Goal: Navigation & Orientation: Find specific page/section

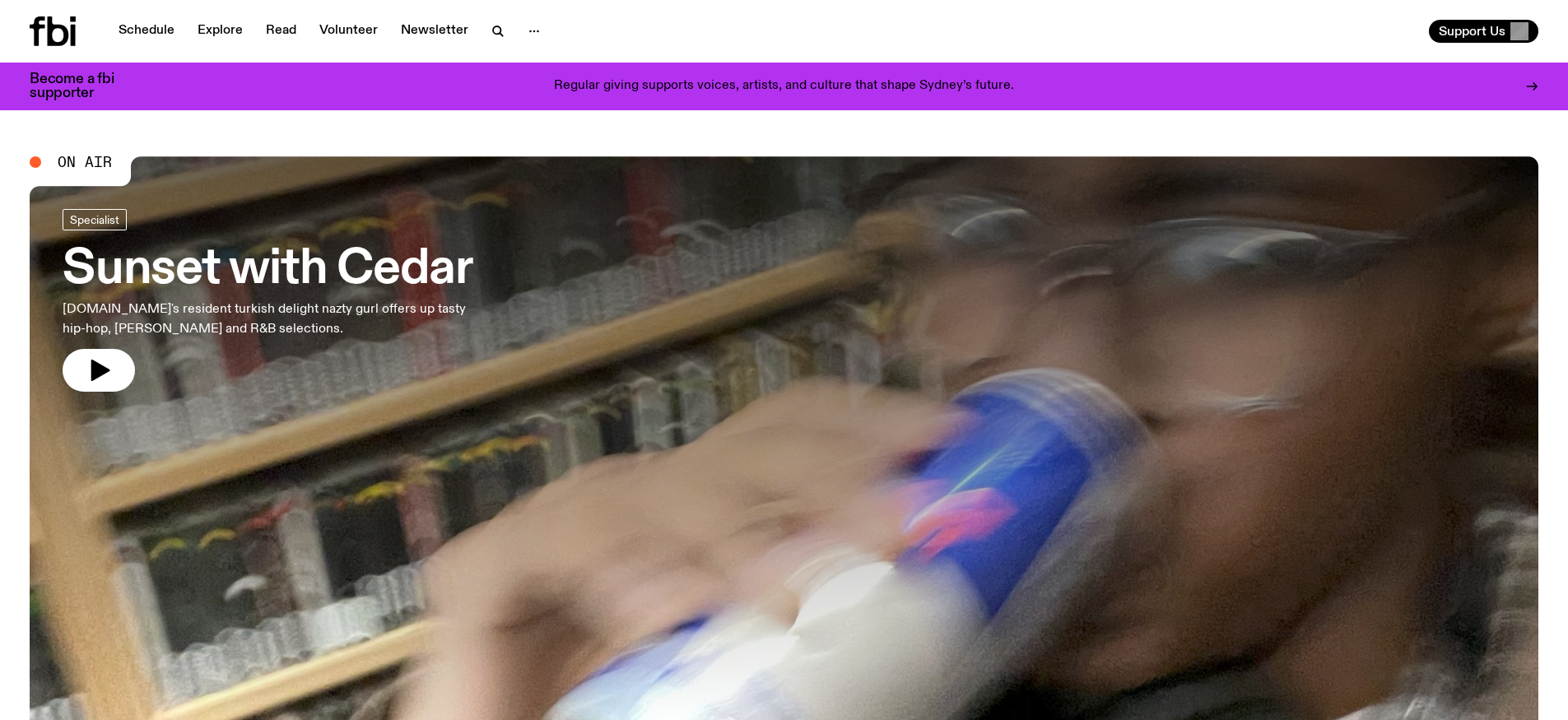
drag, startPoint x: 168, startPoint y: 260, endPoint x: 181, endPoint y: 272, distance: 17.7
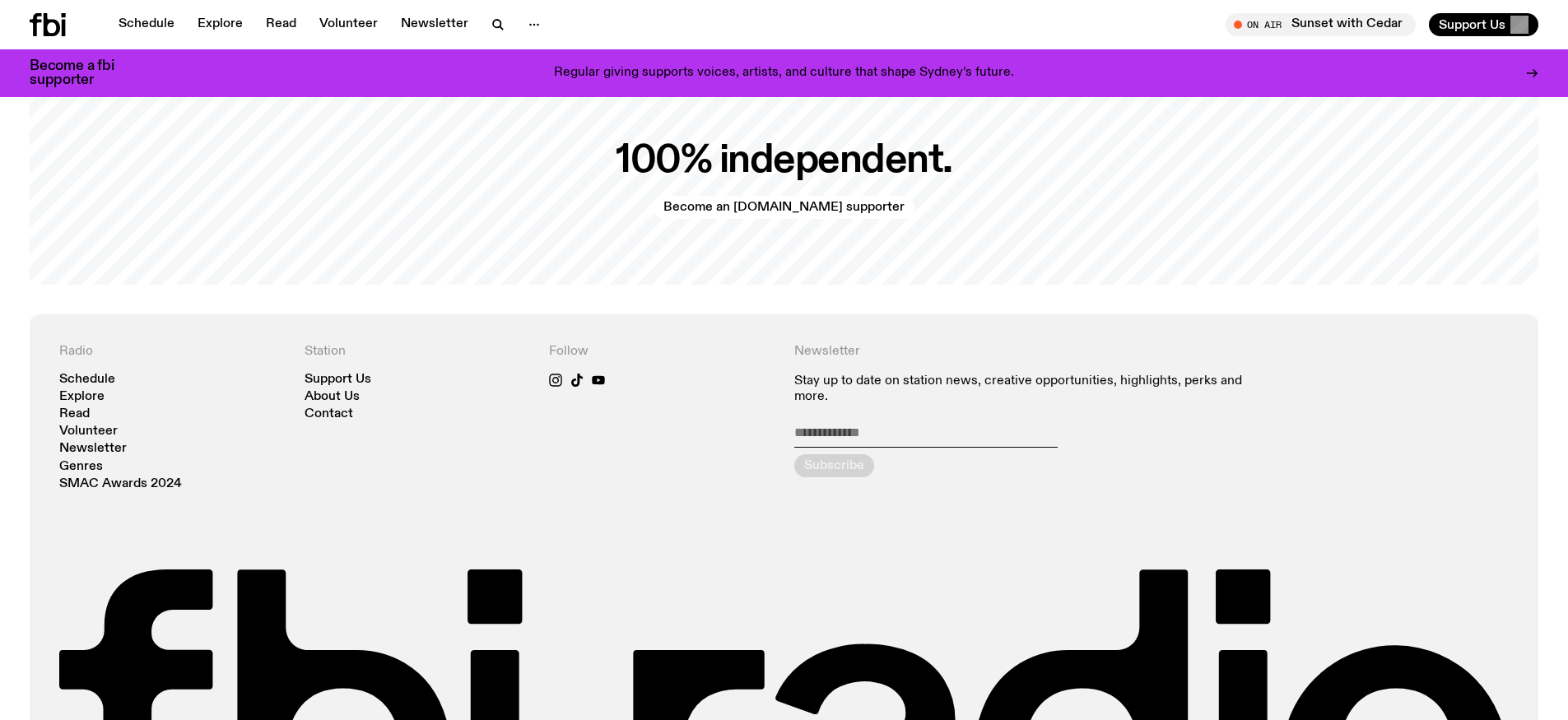
scroll to position [3779, 0]
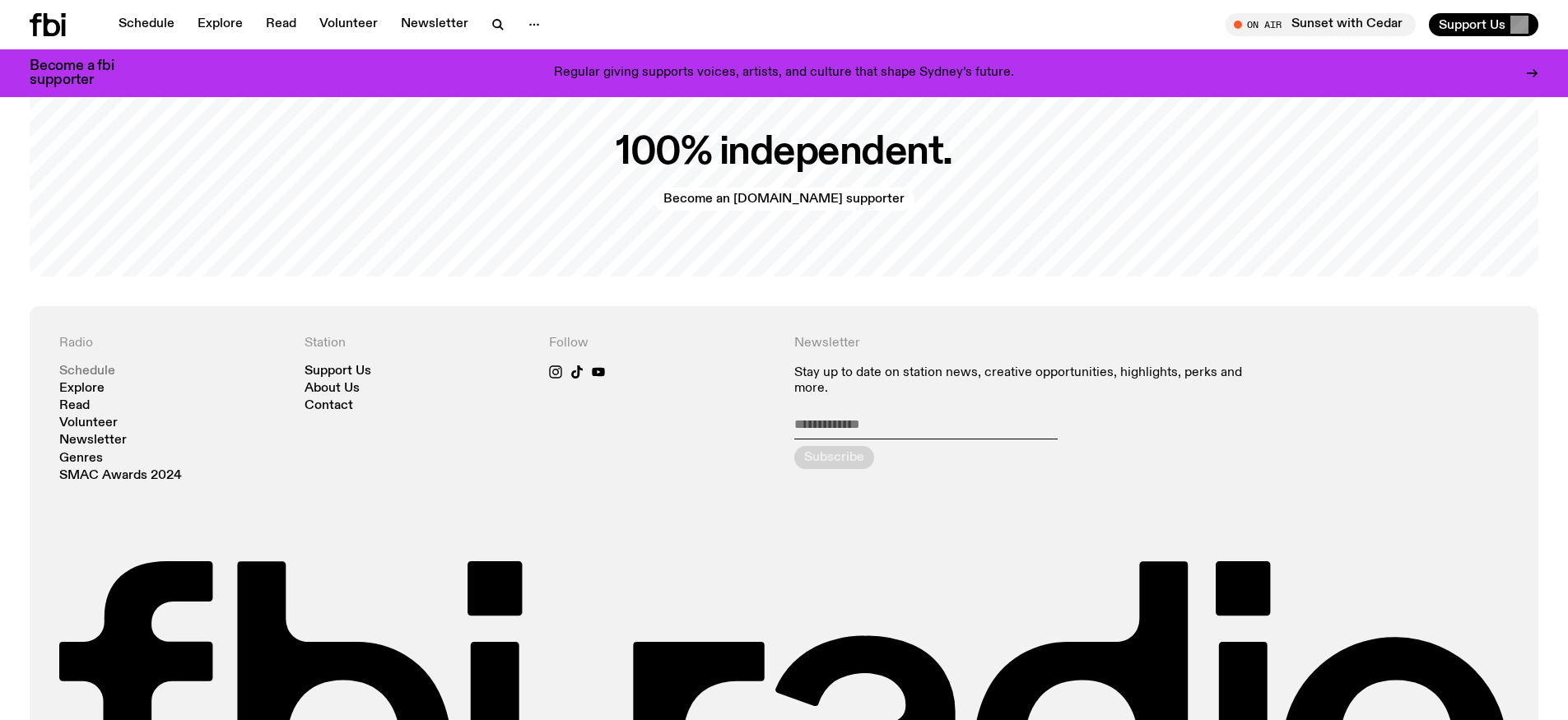
click at [77, 374] on link "Schedule" at bounding box center [87, 371] width 56 height 12
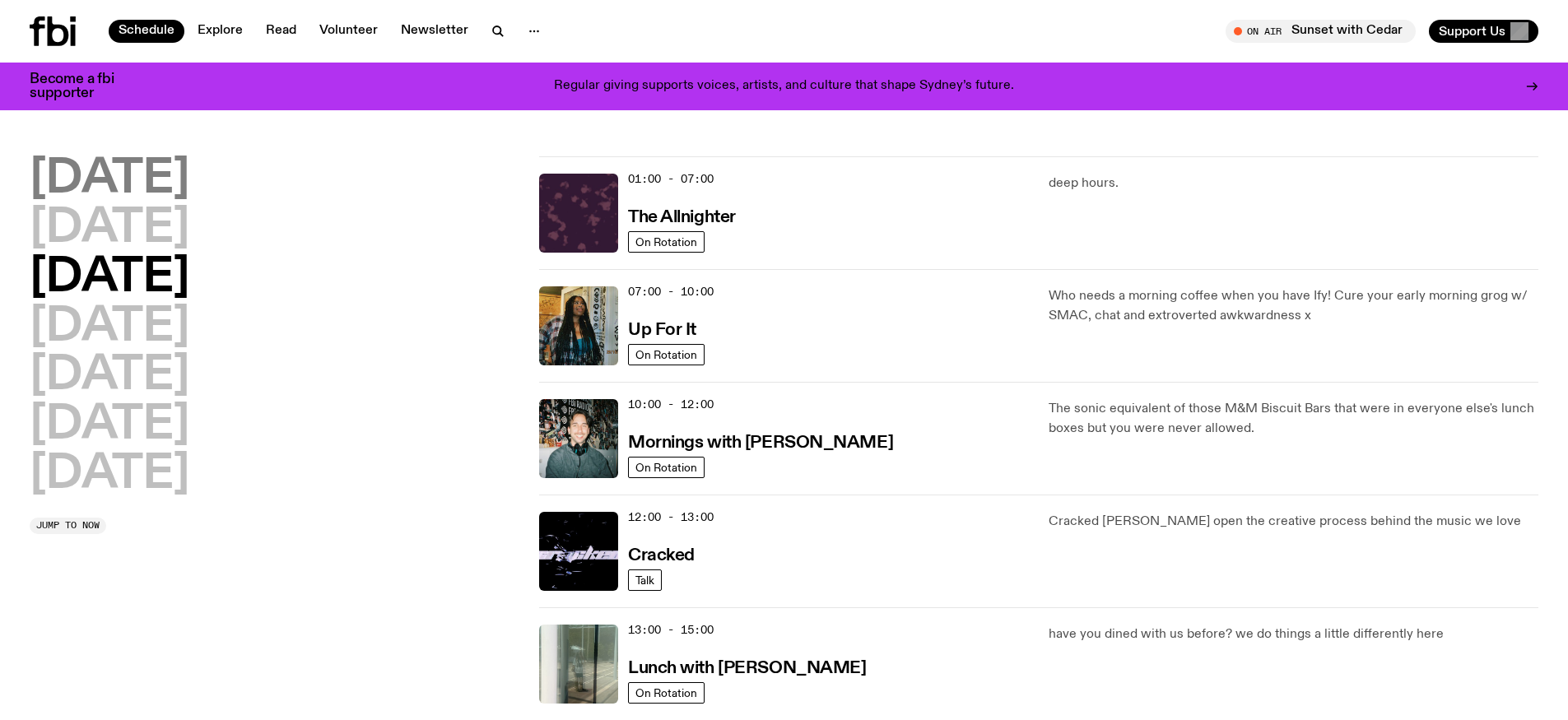
click at [128, 173] on h2 "Monday" at bounding box center [109, 180] width 160 height 46
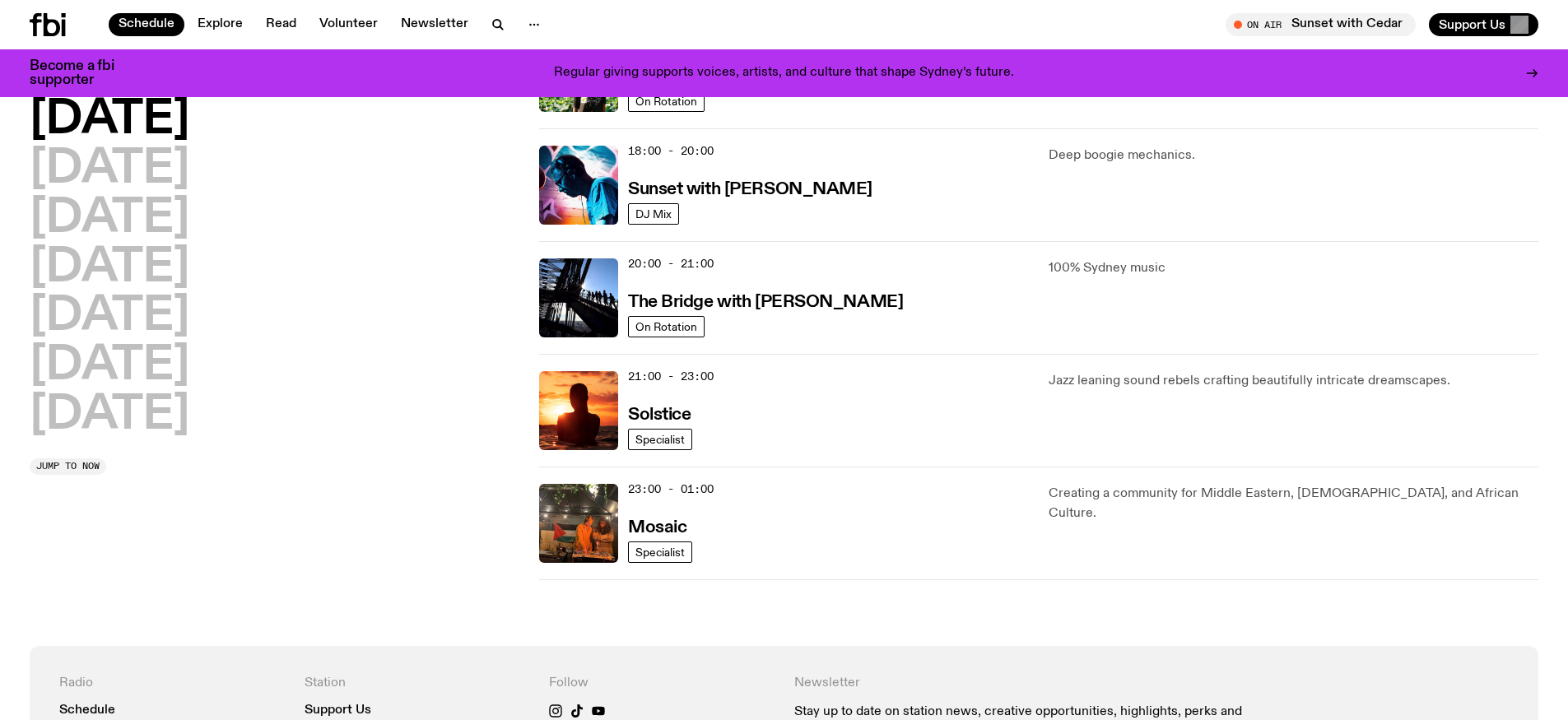
scroll to position [693, 0]
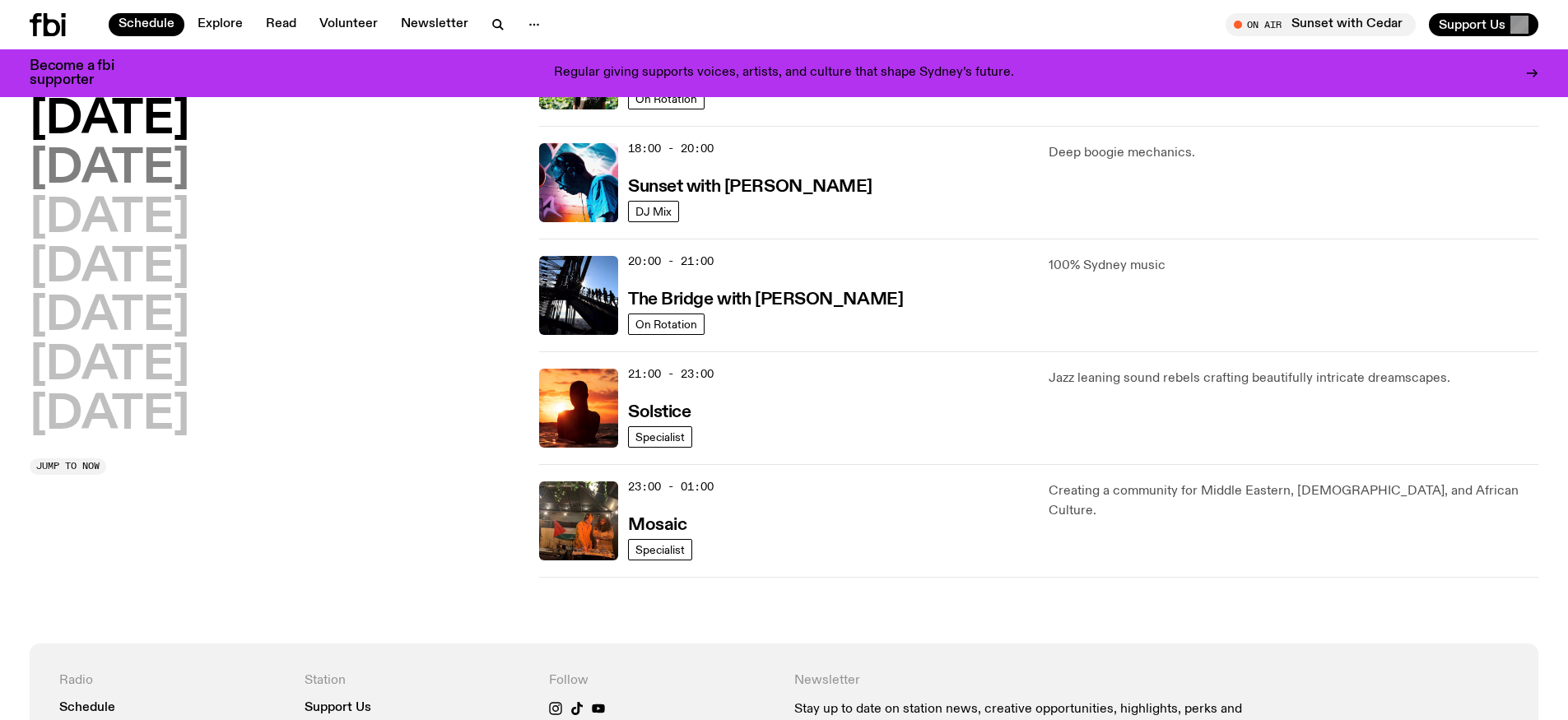
click at [134, 181] on h2 "Tuesday" at bounding box center [109, 170] width 160 height 46
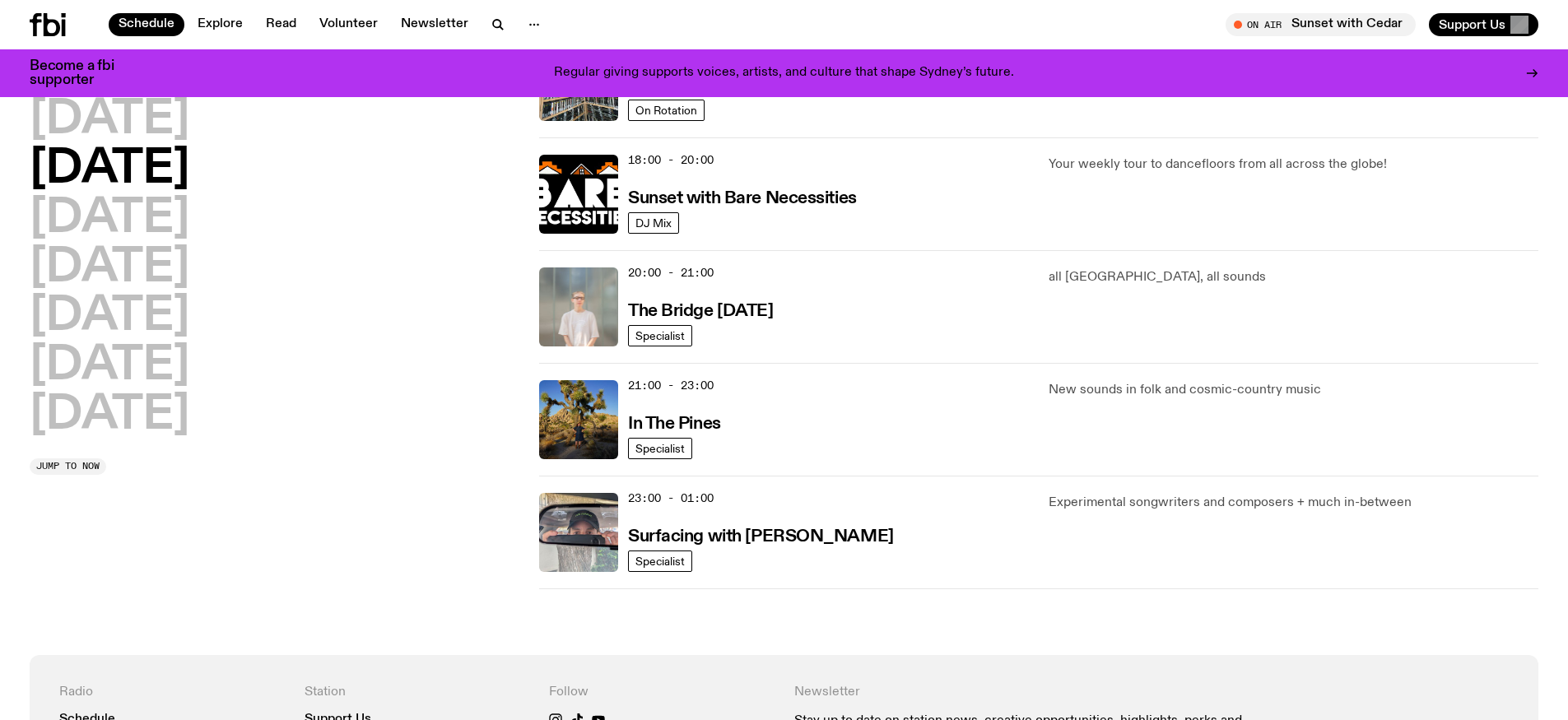
scroll to position [770, 0]
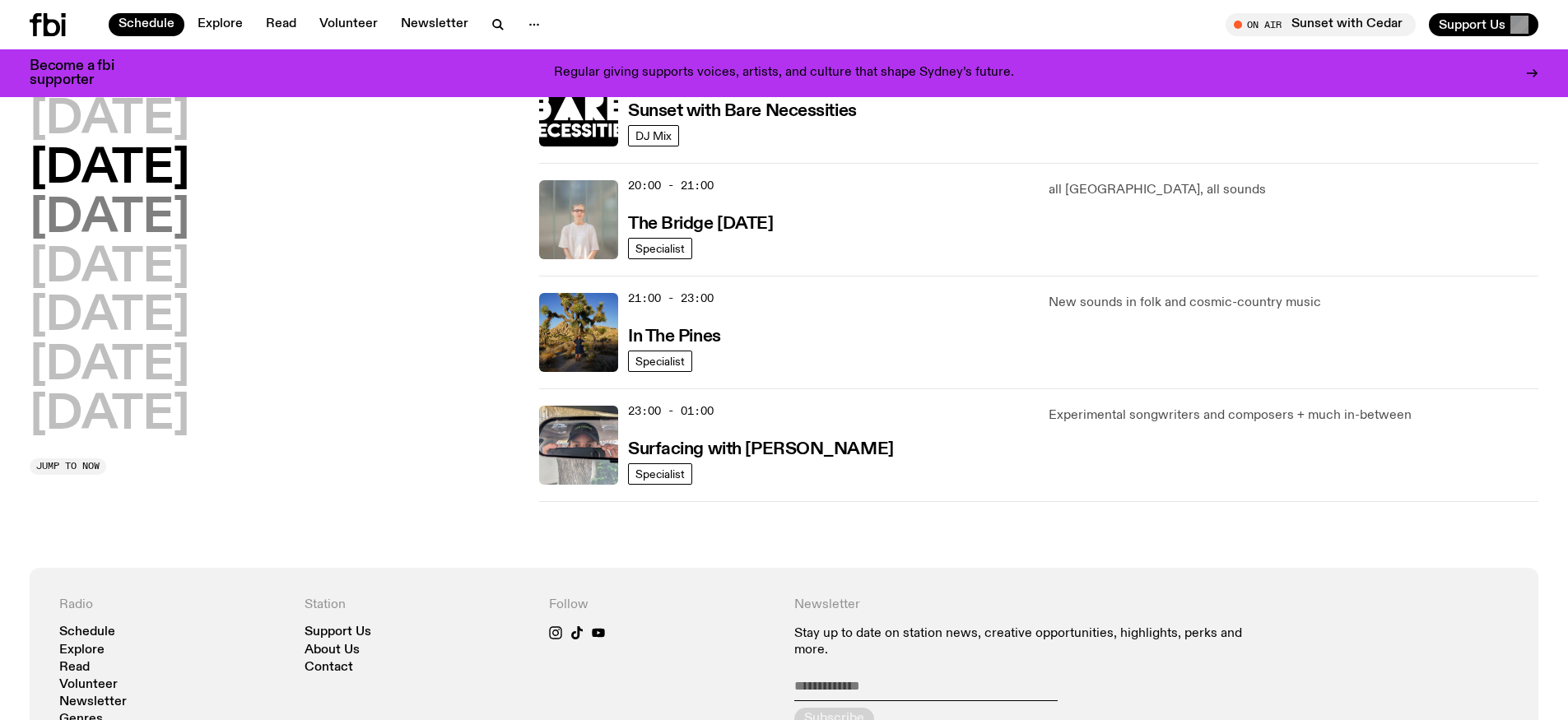
click at [186, 230] on h2 "Wednesday" at bounding box center [109, 218] width 160 height 46
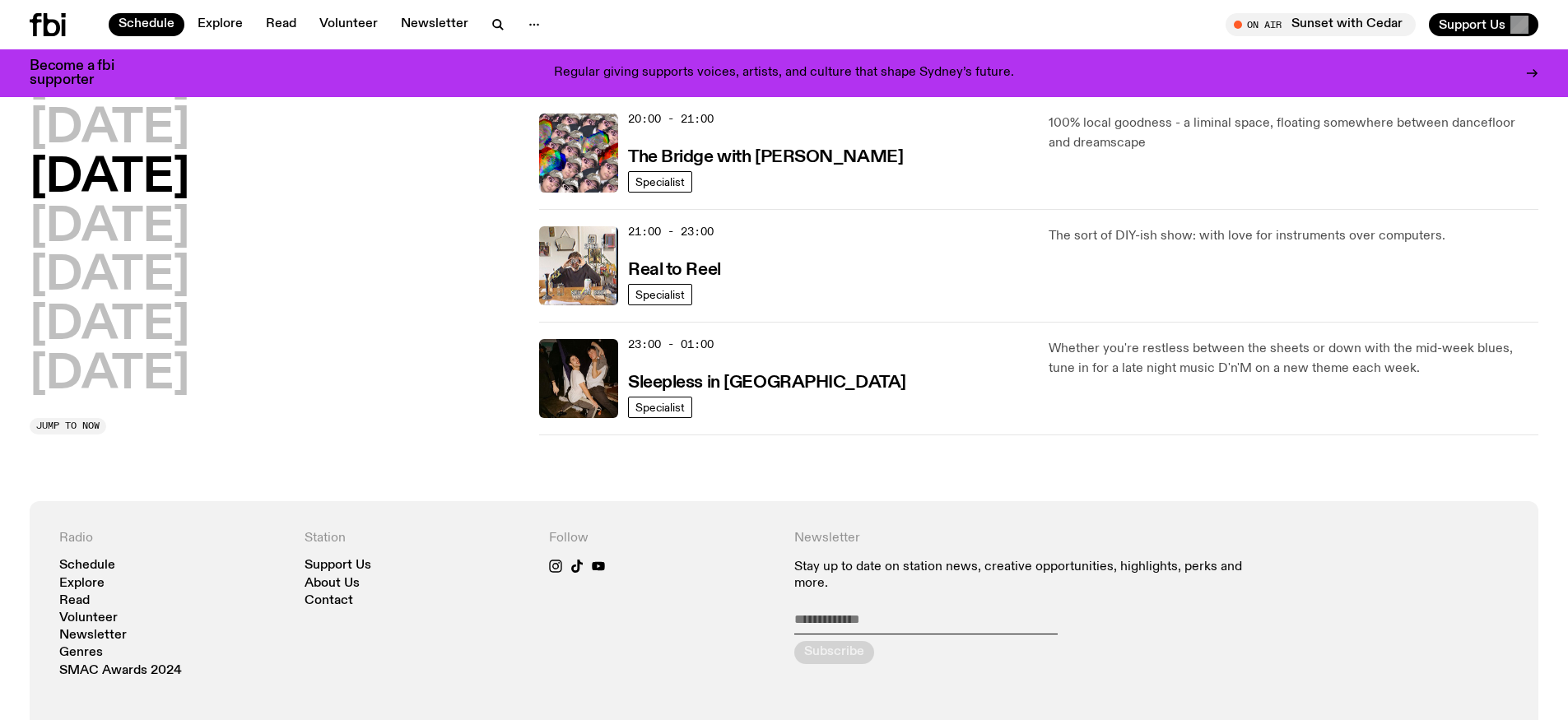
scroll to position [849, 0]
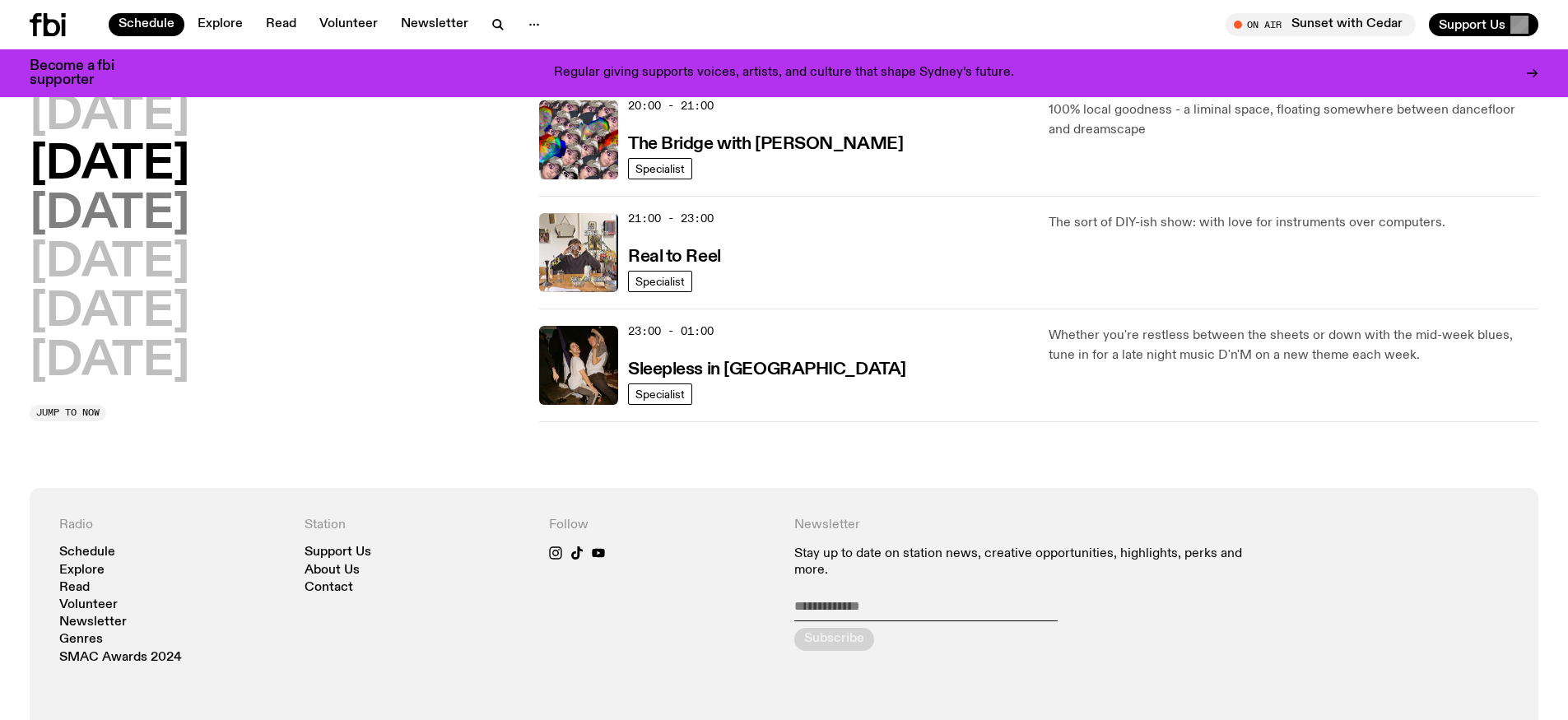
click at [157, 221] on h2 "Thursday" at bounding box center [109, 214] width 160 height 46
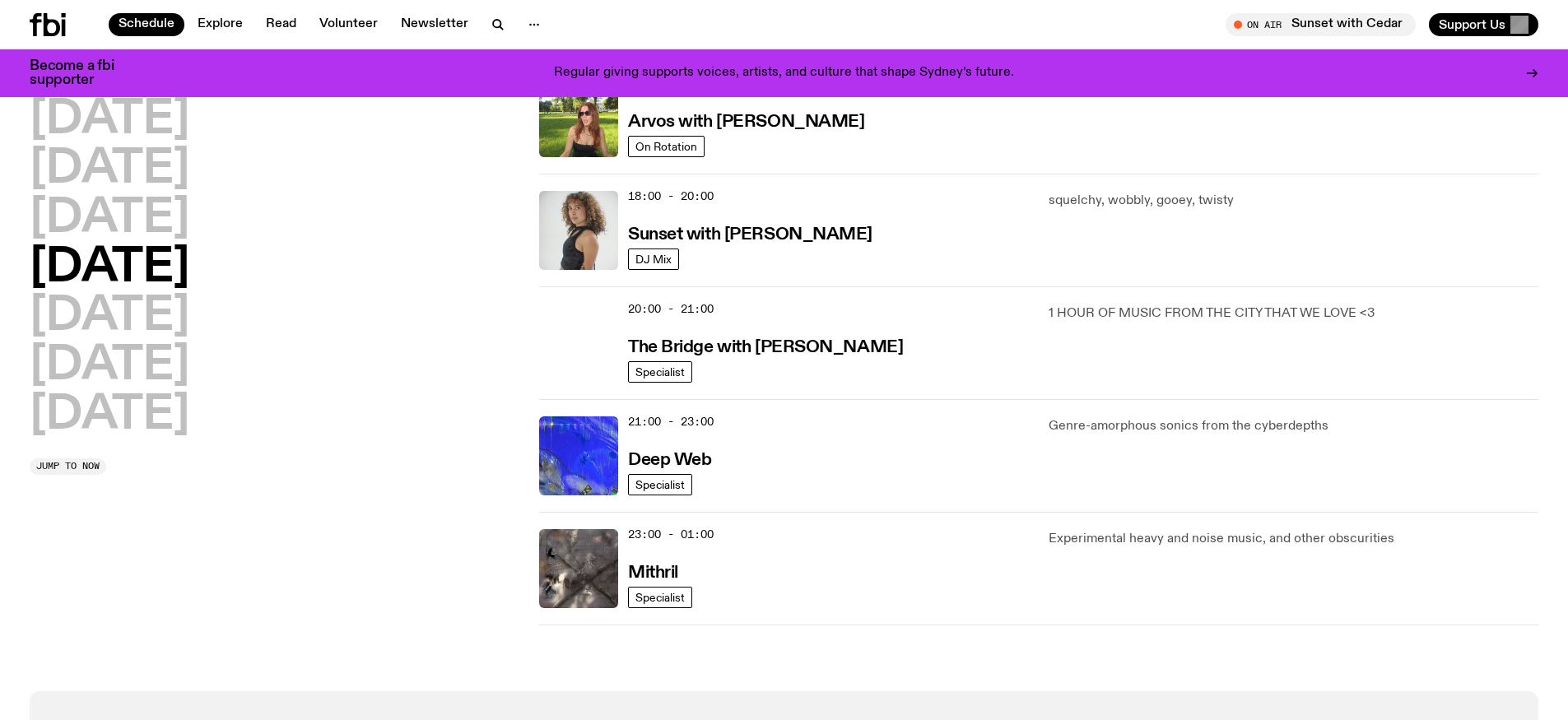
scroll to position [801, 0]
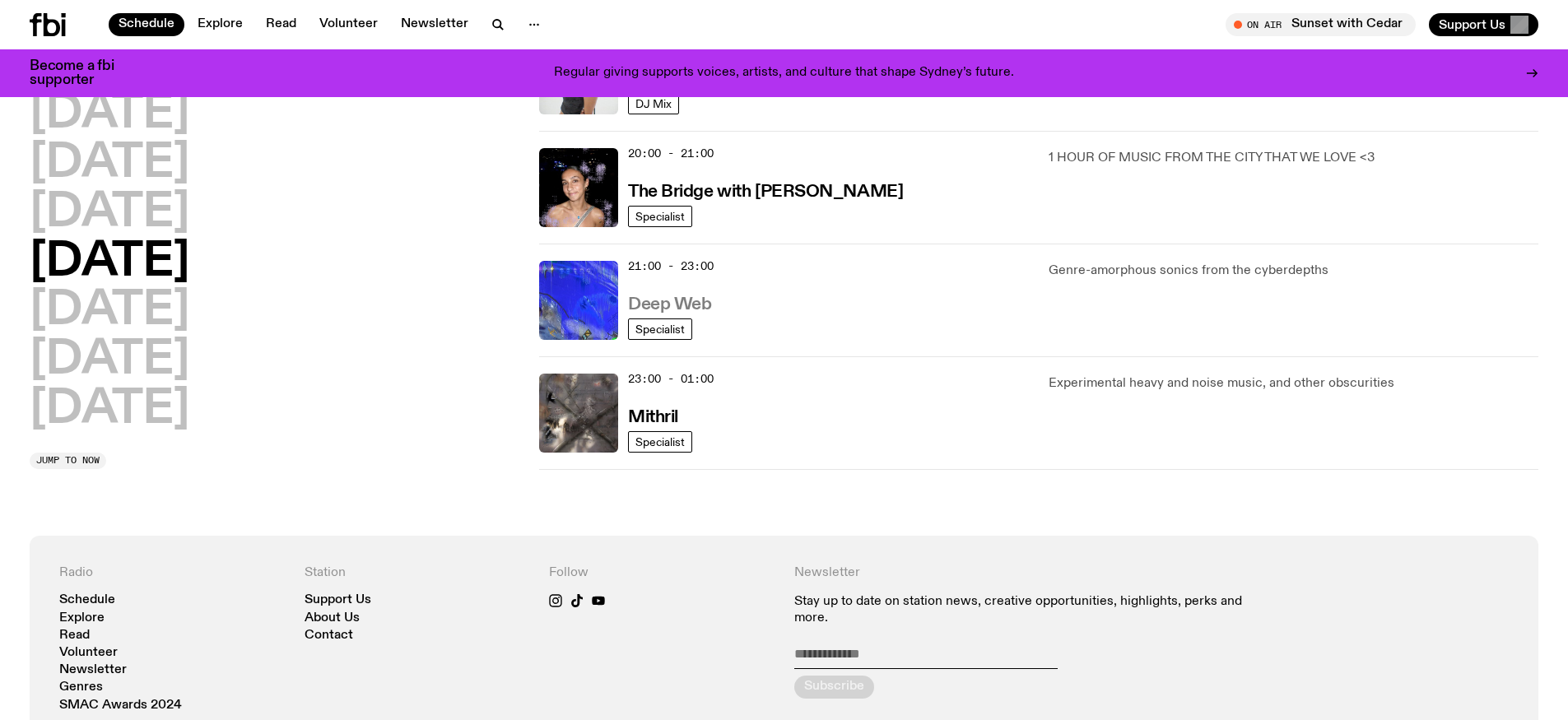
click at [651, 303] on h3 "Deep Web" at bounding box center [669, 304] width 83 height 17
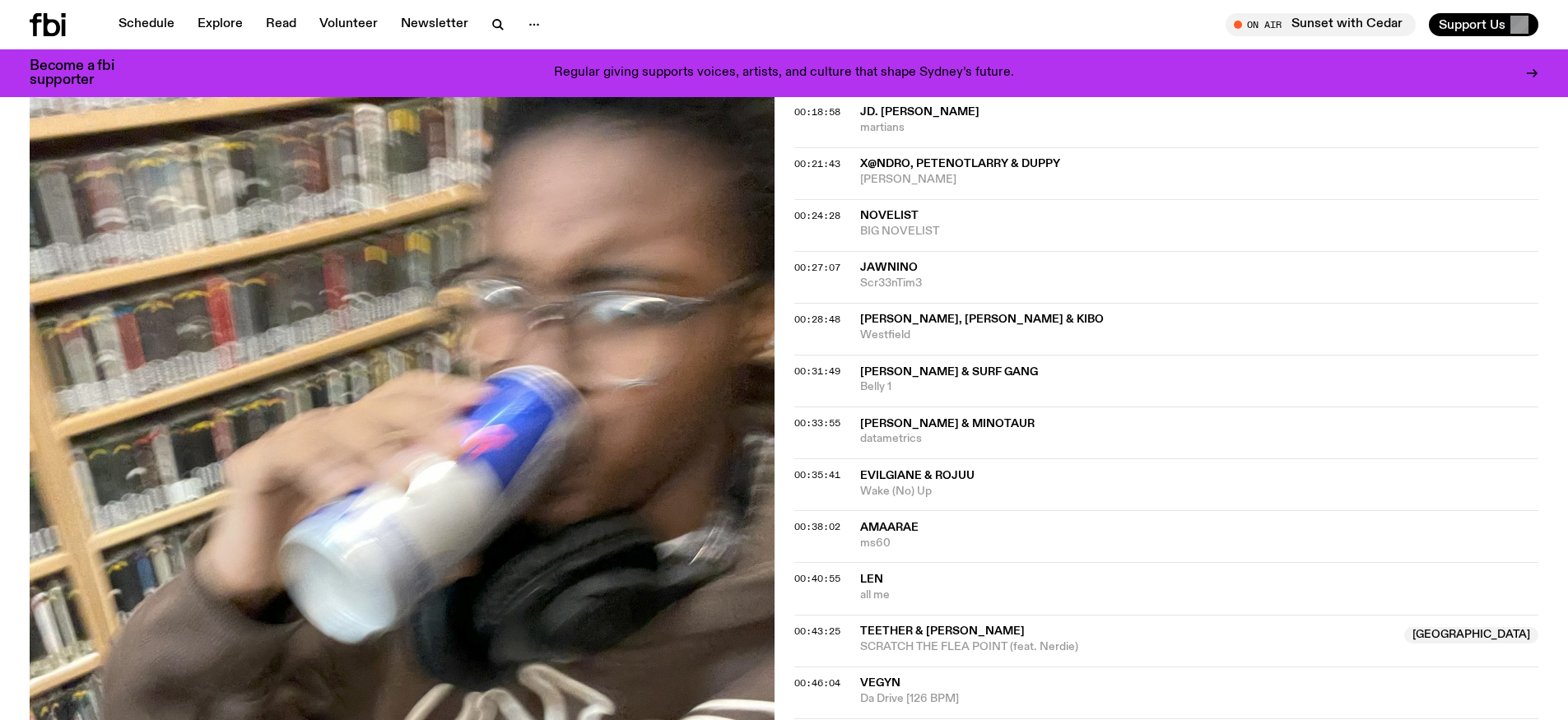
scroll to position [573, 0]
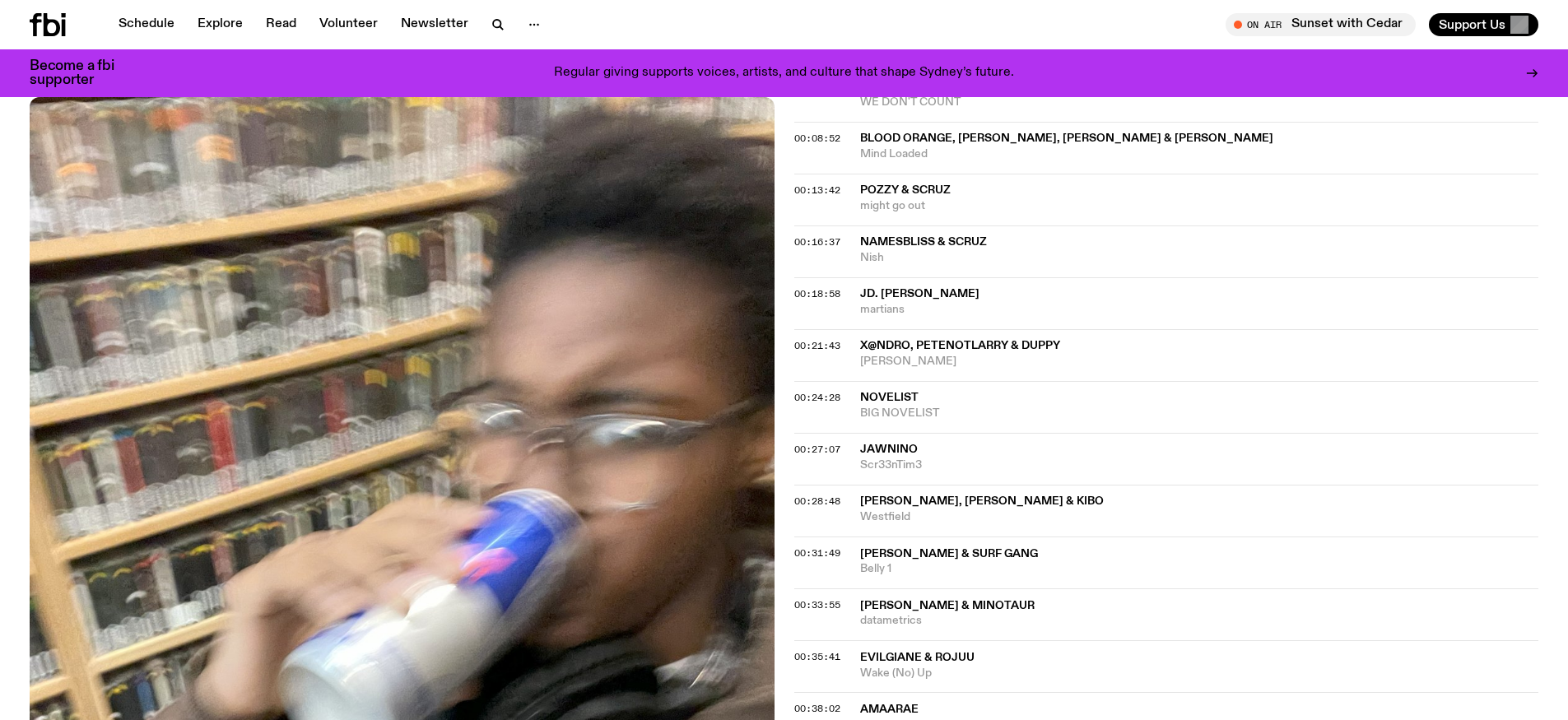
click at [899, 462] on span "Scr33nTim3" at bounding box center [1199, 465] width 679 height 16
click at [992, 455] on div "Copied" at bounding box center [1199, 458] width 679 height 32
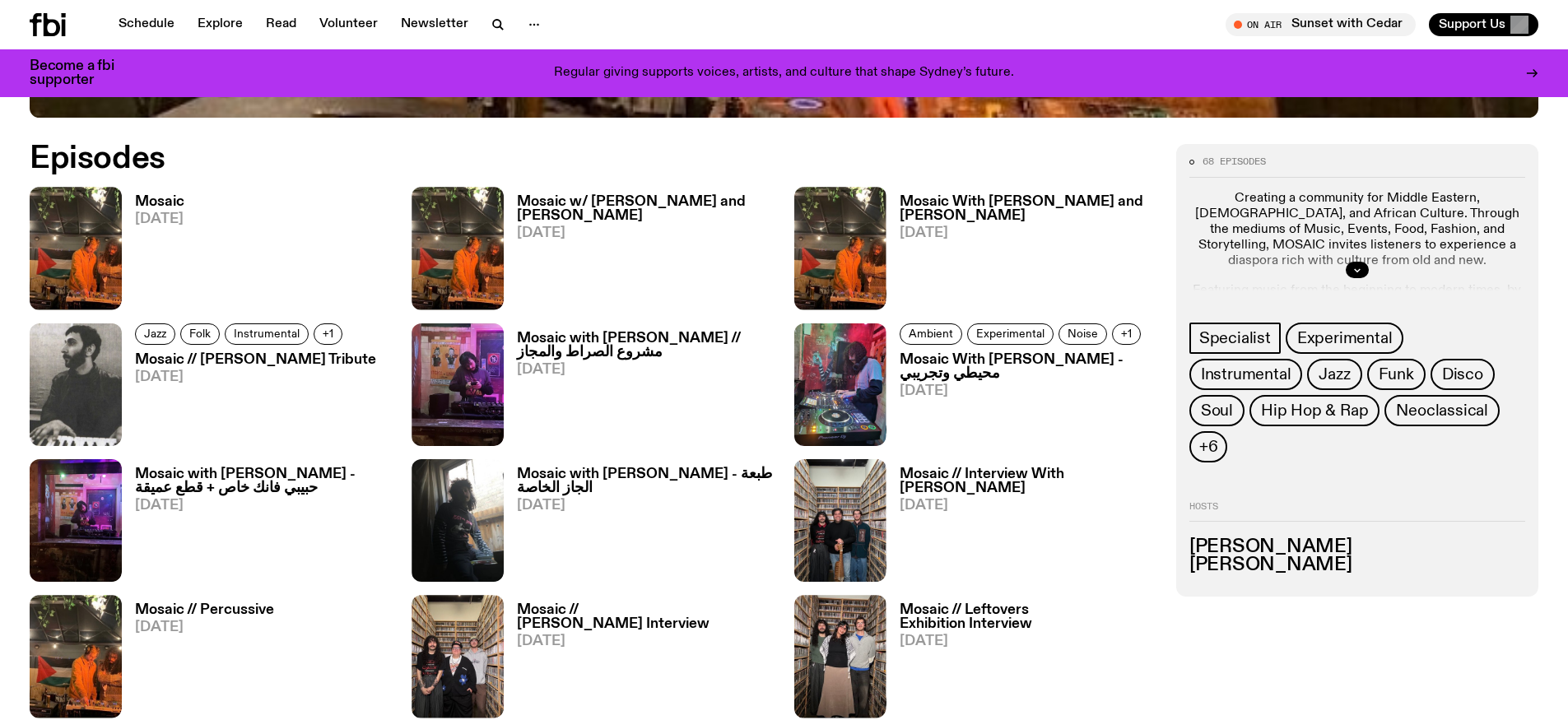
scroll to position [809, 0]
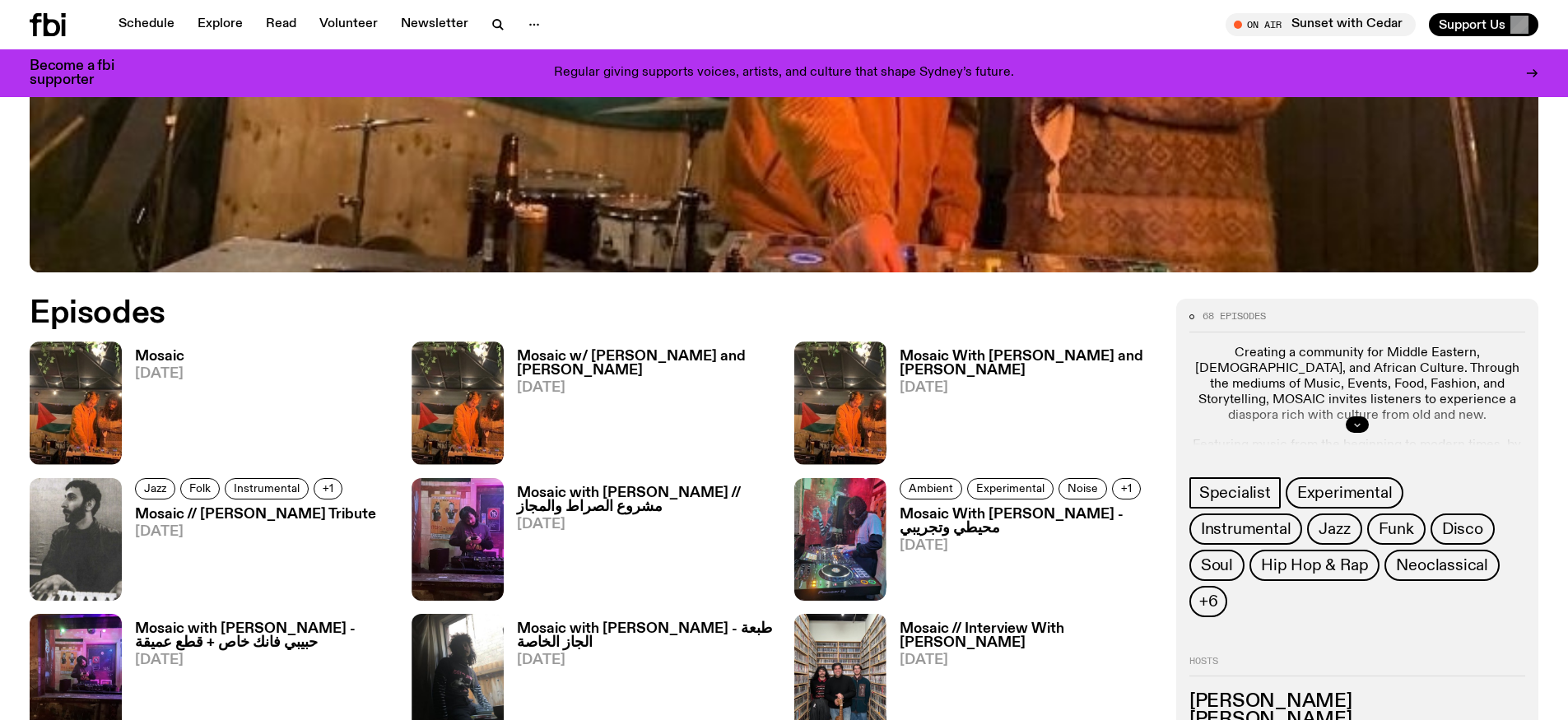
click at [1351, 420] on button "button" at bounding box center [1357, 424] width 23 height 17
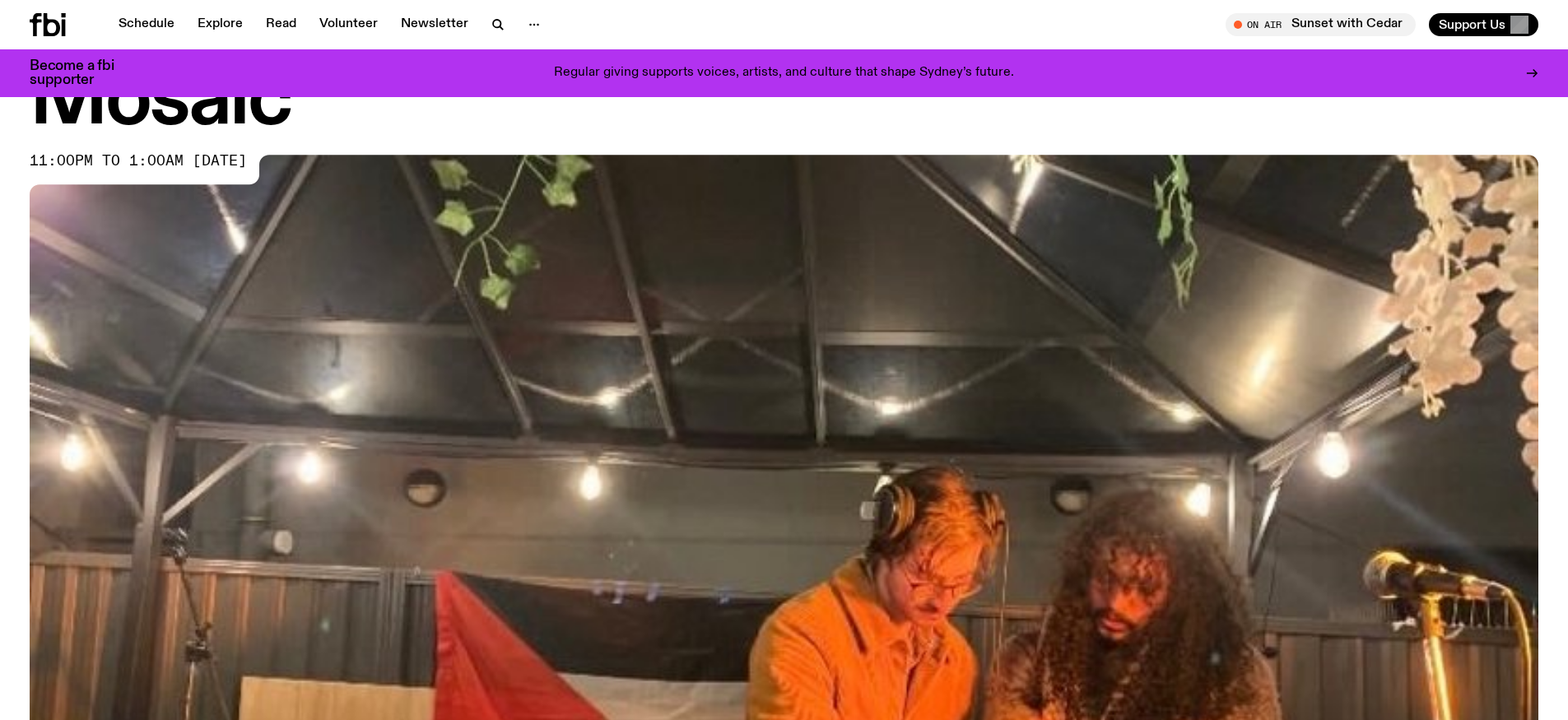
scroll to position [0, 0]
